Goal: Transaction & Acquisition: Subscribe to service/newsletter

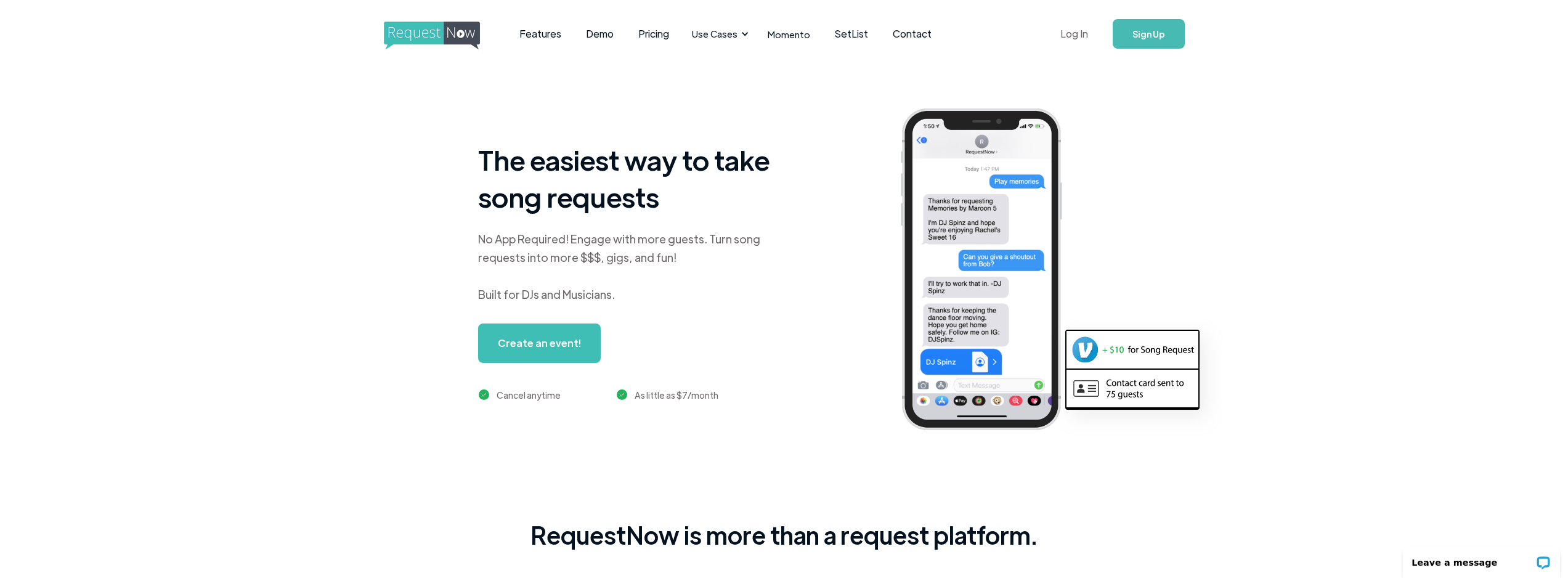
click at [1069, 38] on link "Log In" at bounding box center [1074, 34] width 52 height 44
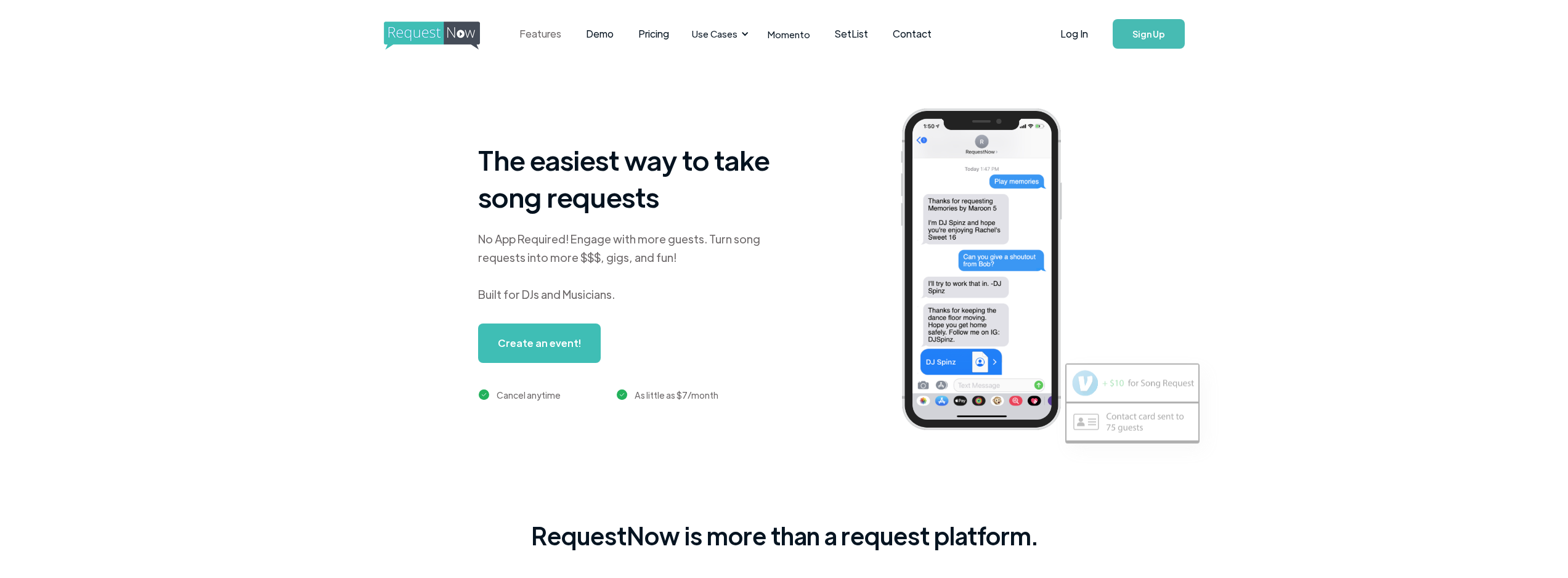
click at [543, 31] on link "Features" at bounding box center [540, 34] width 66 height 38
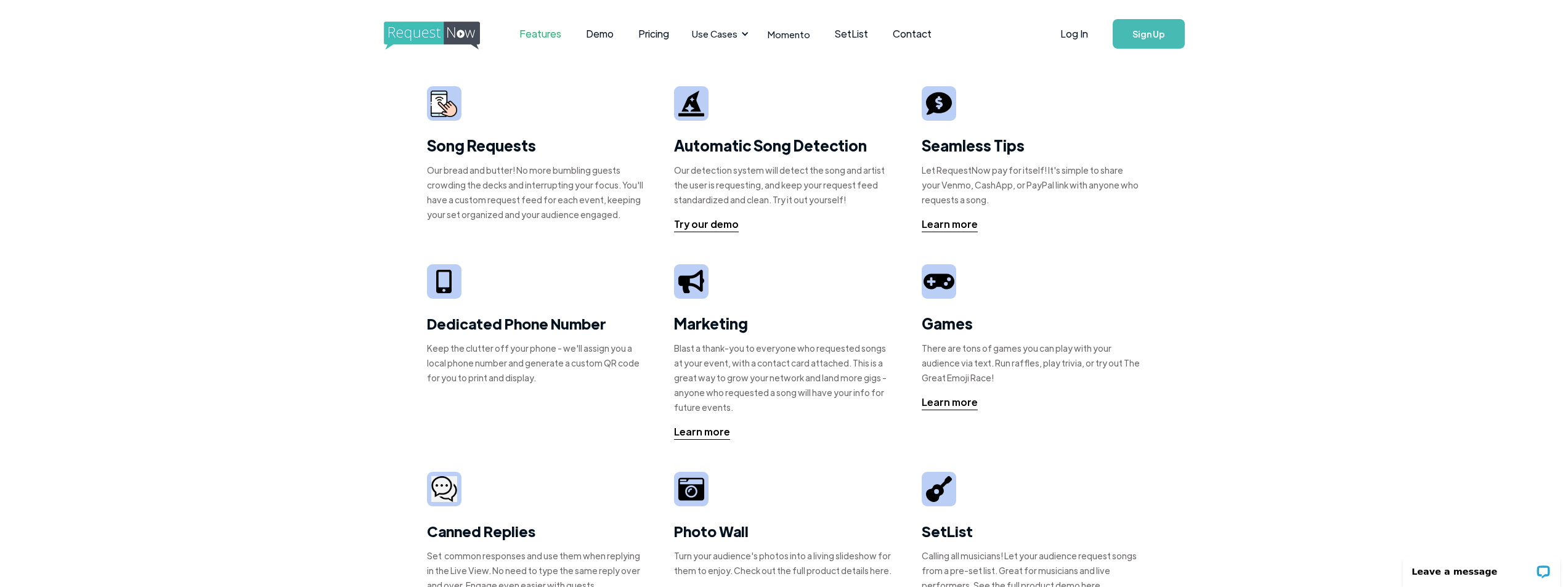
click at [1151, 34] on link "Sign Up" at bounding box center [1148, 34] width 72 height 30
